Goal: Information Seeking & Learning: Check status

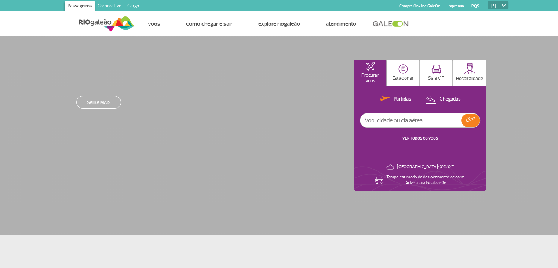
click at [180, 143] on div "Saiba mais Procurar Voos Estacionar Sala VIP Hospitalidade Partidas Chegadas VE…" at bounding box center [279, 135] width 558 height 198
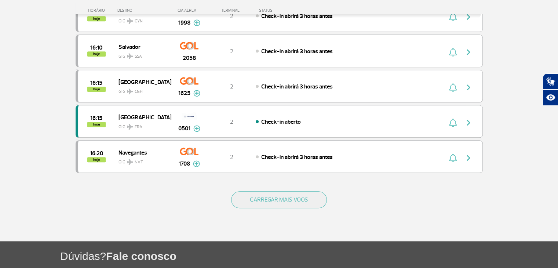
scroll to position [697, 0]
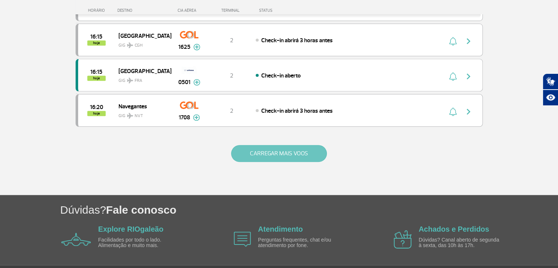
click at [258, 150] on button "CARREGAR MAIS VOOS" at bounding box center [279, 153] width 96 height 17
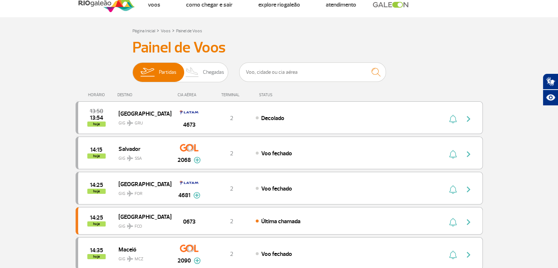
scroll to position [0, 0]
